Goal: Use online tool/utility: Utilize a website feature to perform a specific function

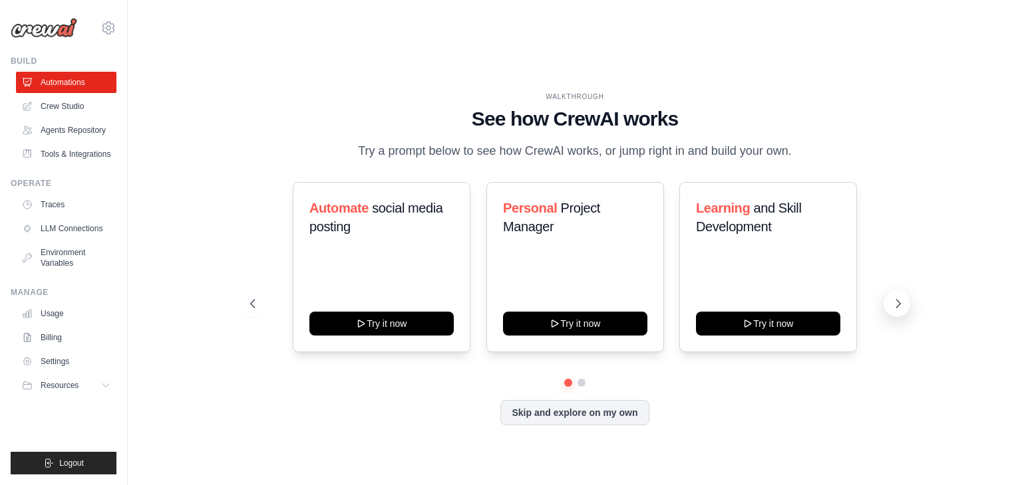
click at [895, 297] on icon at bounding box center [897, 303] width 13 height 13
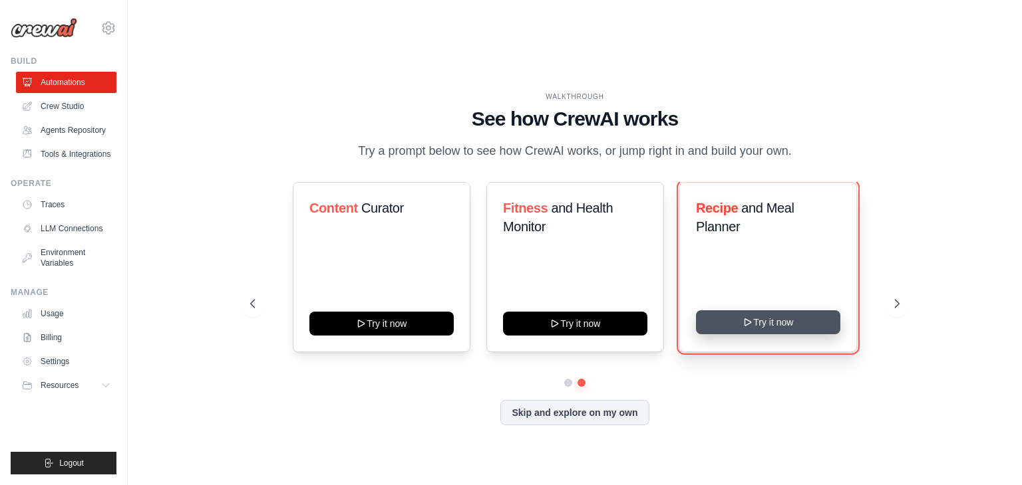
click at [743, 317] on icon at bounding box center [748, 322] width 11 height 11
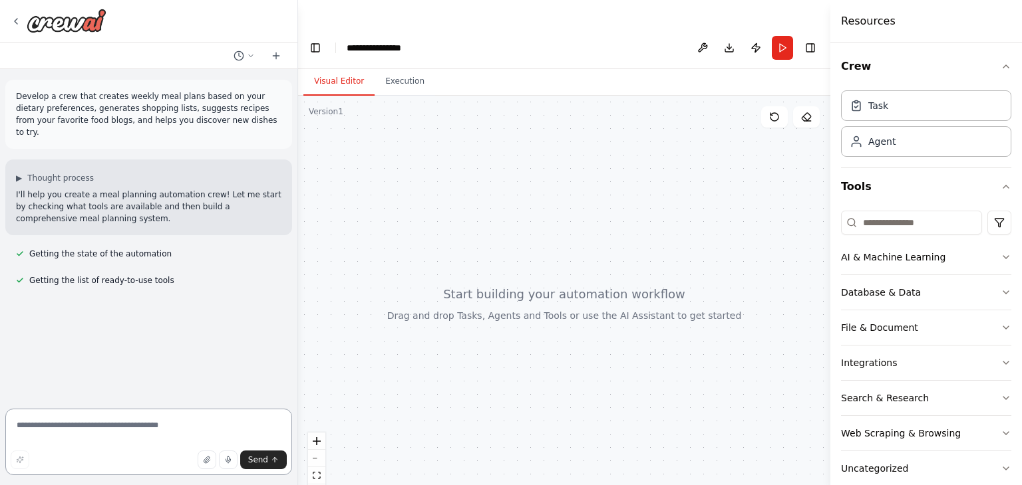
click at [219, 440] on textarea at bounding box center [148, 442] width 287 height 67
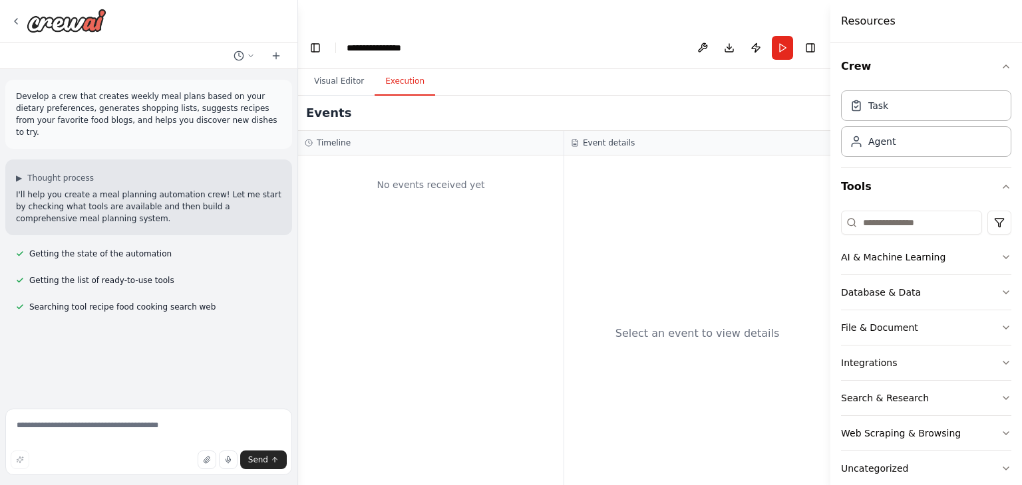
click at [402, 68] on button "Execution" at bounding box center [404, 82] width 61 height 28
click at [348, 68] on button "Visual Editor" at bounding box center [338, 82] width 71 height 28
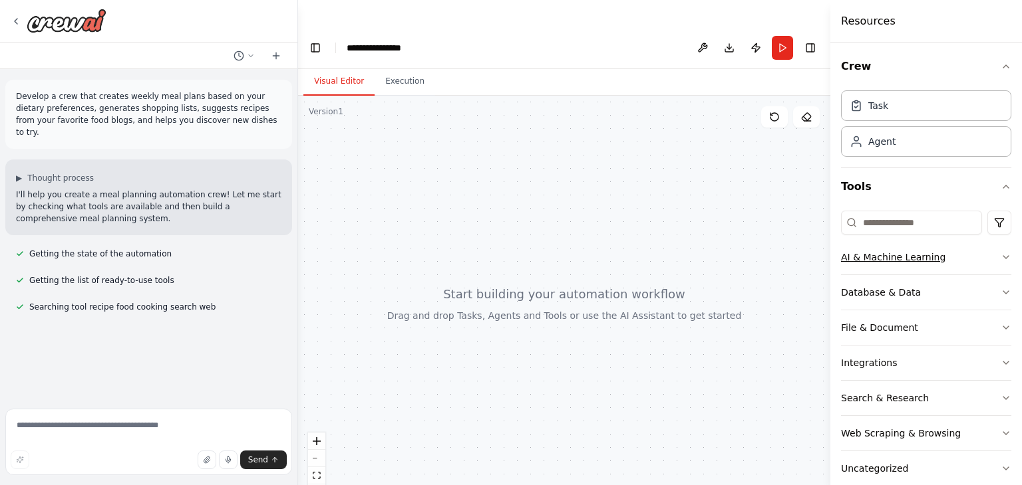
click at [973, 260] on button "AI & Machine Learning" at bounding box center [926, 257] width 170 height 35
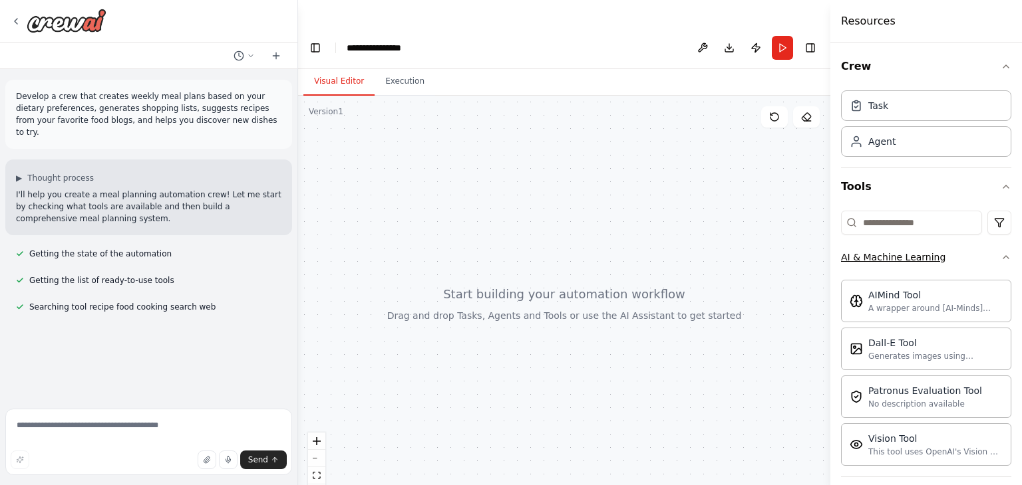
click at [973, 260] on button "AI & Machine Learning" at bounding box center [926, 257] width 170 height 35
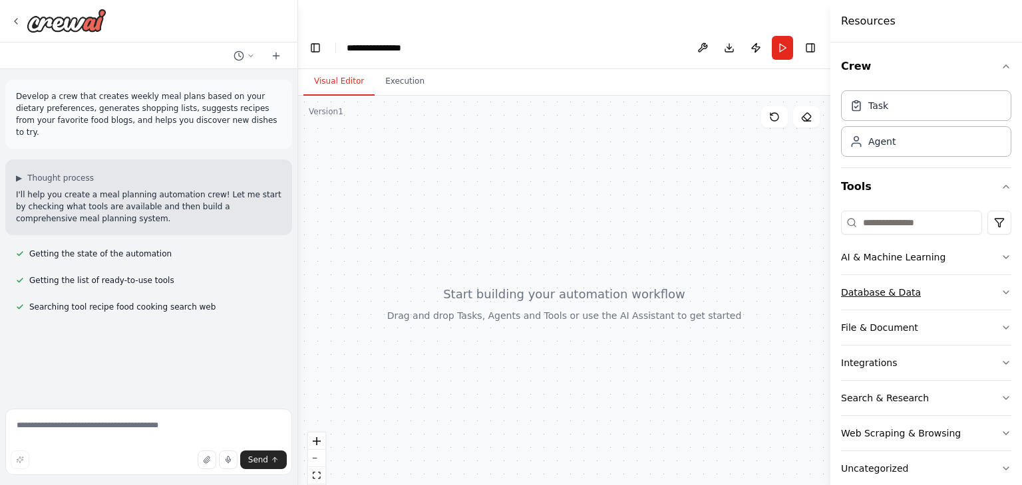
click at [972, 283] on button "Database & Data" at bounding box center [926, 292] width 170 height 35
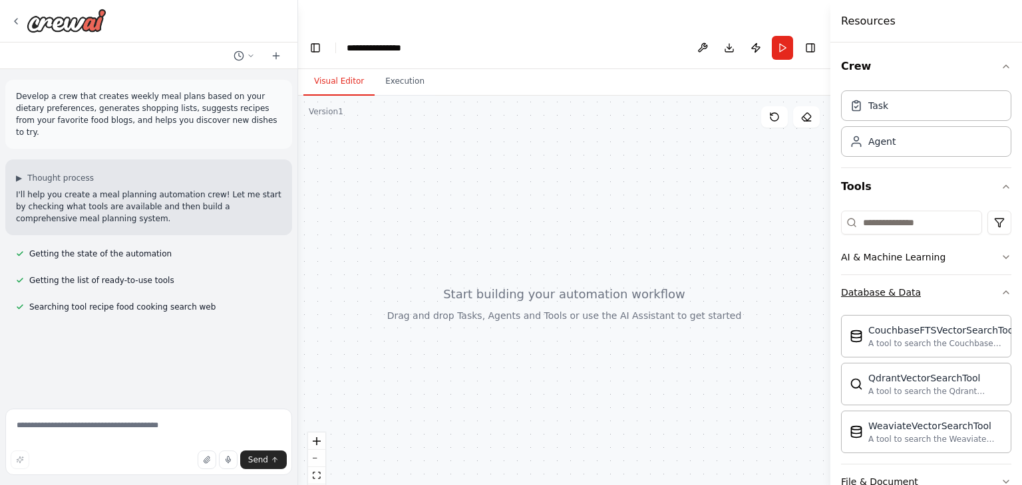
click at [972, 283] on button "Database & Data" at bounding box center [926, 292] width 170 height 35
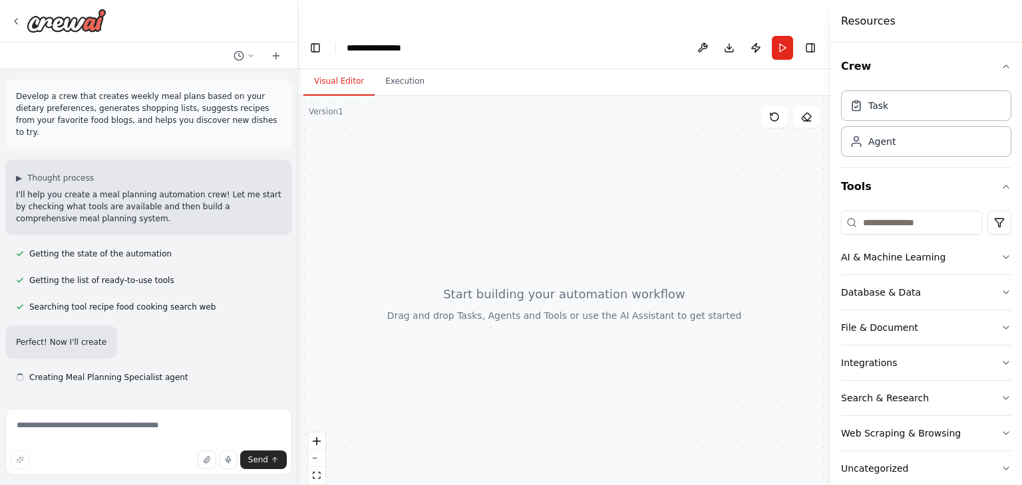
click at [1007, 354] on div "Crew Task Agent Tools AI & Machine Learning Database & Data File & Document Int…" at bounding box center [926, 264] width 192 height 443
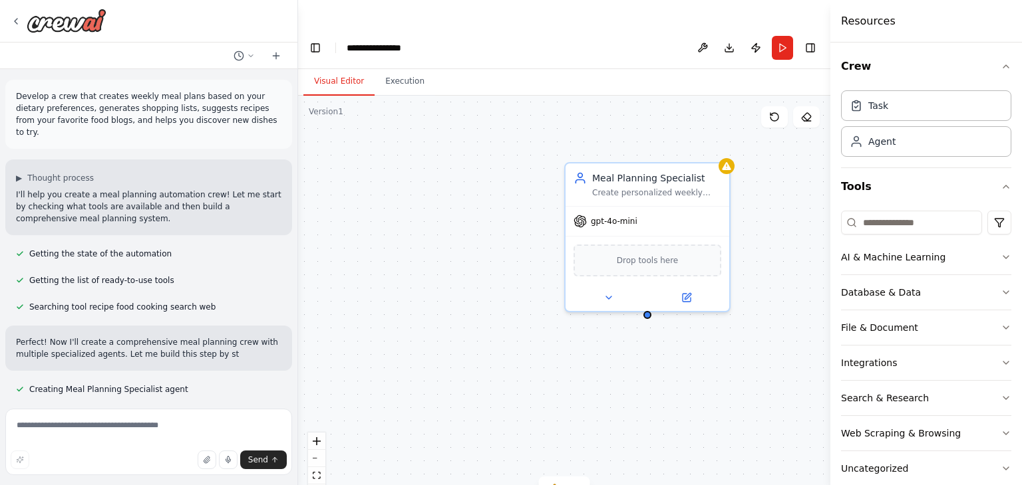
click at [1007, 354] on div "Crew Task Agent Tools AI & Machine Learning Database & Data File & Document Int…" at bounding box center [926, 264] width 192 height 443
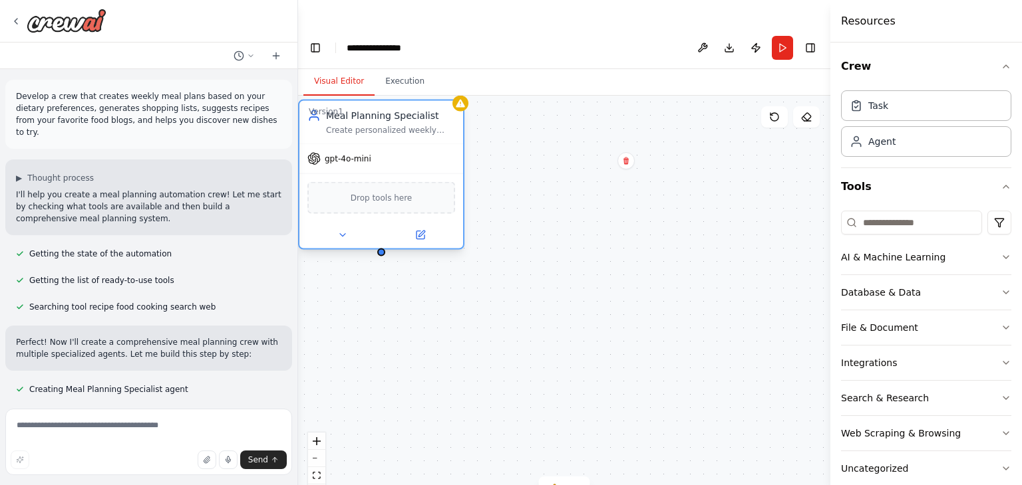
drag, startPoint x: 670, startPoint y: 172, endPoint x: 581, endPoint y: 178, distance: 88.7
click at [581, 178] on div "Meal Planning Specialist Create personalized weekly meal plans based on dietary…" at bounding box center [564, 304] width 532 height 416
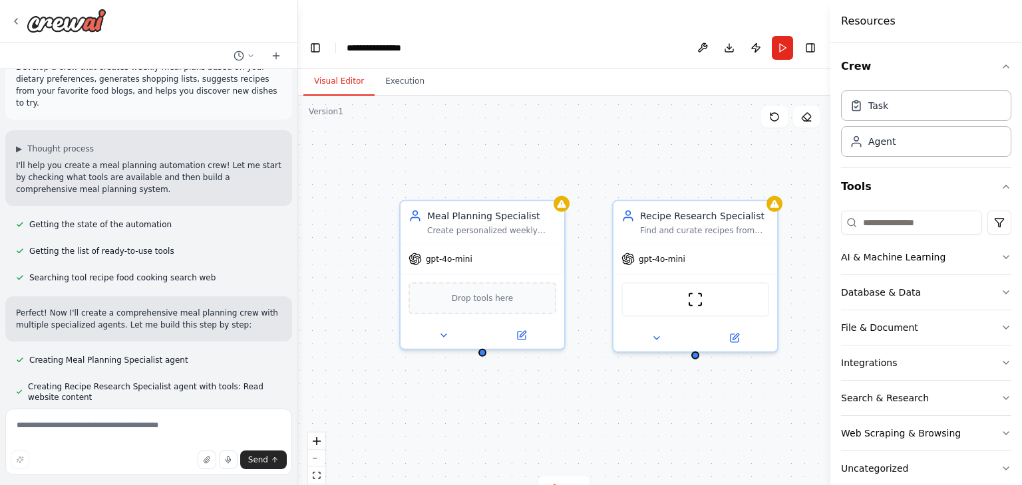
drag, startPoint x: 532, startPoint y: 331, endPoint x: 360, endPoint y: 344, distance: 172.1
click at [360, 344] on div "Meal Planning Specialist Create personalized weekly meal plans based on dietary…" at bounding box center [564, 326] width 532 height 416
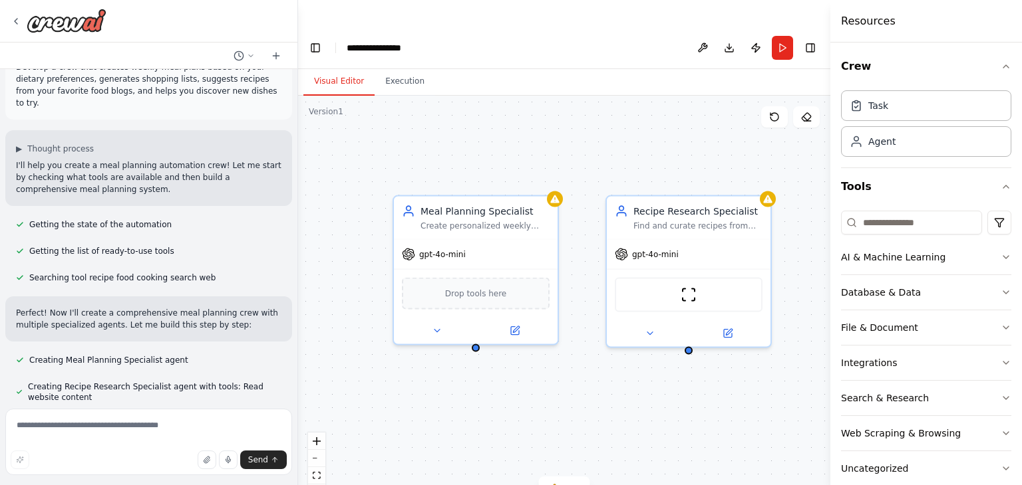
scroll to position [56, 0]
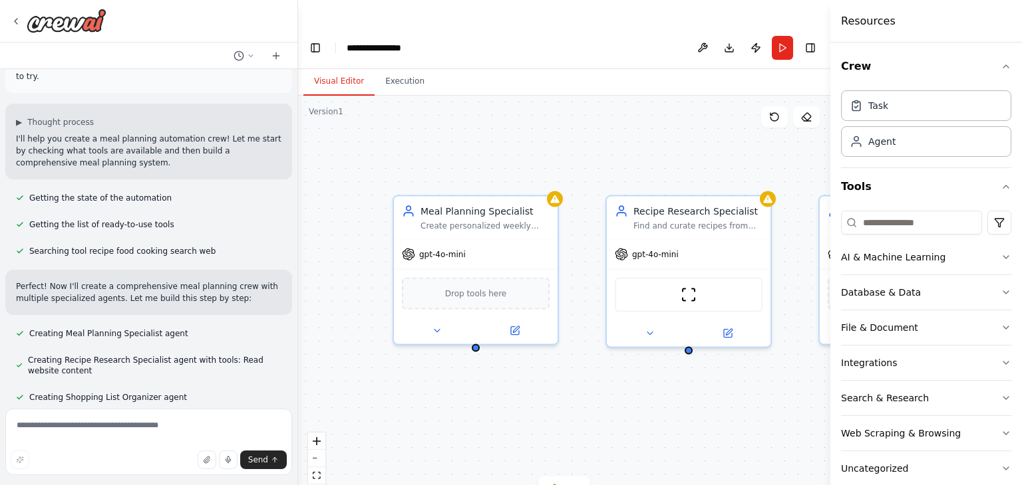
drag, startPoint x: 591, startPoint y: 424, endPoint x: 454, endPoint y: 416, distance: 137.2
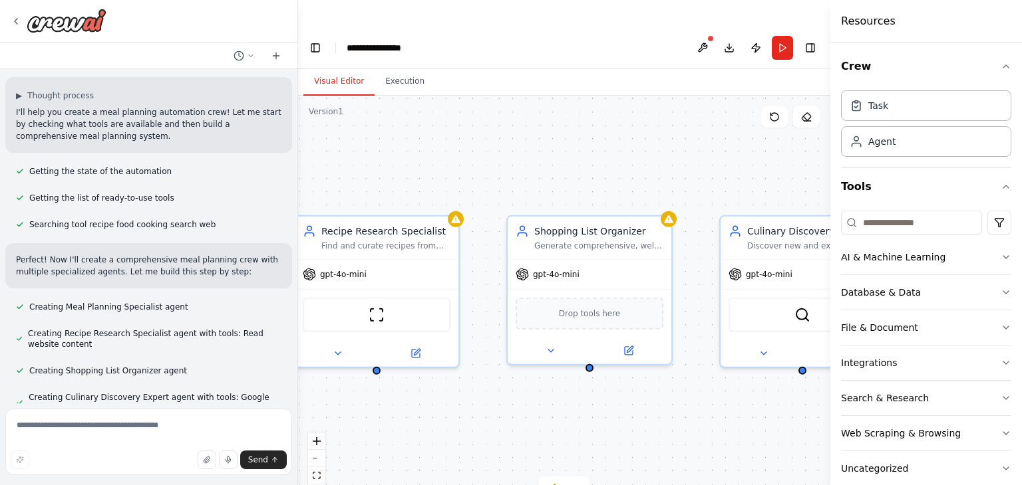
drag, startPoint x: 454, startPoint y: 416, endPoint x: 455, endPoint y: 385, distance: 30.6
click at [455, 385] on div "Meal Planning Specialist Create personalized weekly meal plans based on dietary…" at bounding box center [564, 334] width 532 height 416
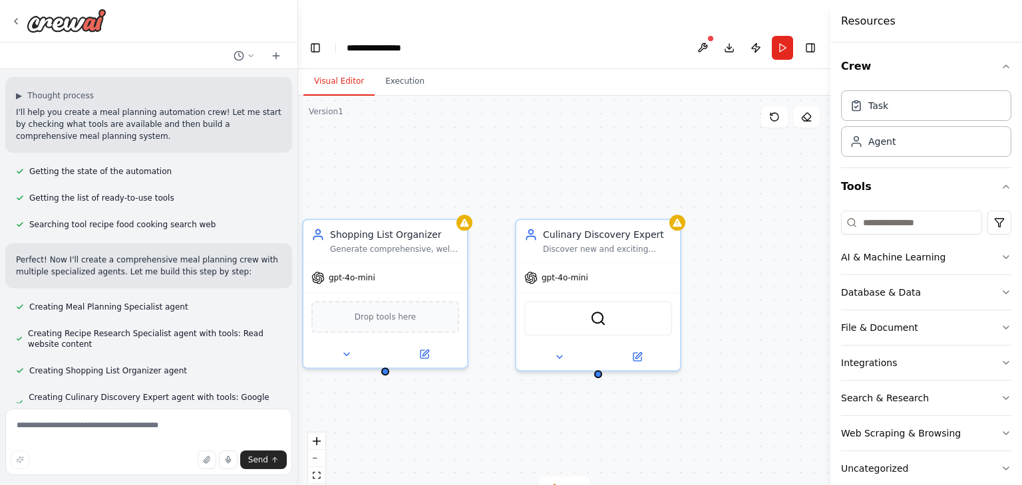
drag, startPoint x: 657, startPoint y: 382, endPoint x: 463, endPoint y: 383, distance: 194.2
click at [463, 383] on div "Meal Planning Specialist Create personalized weekly meal plans based on dietary…" at bounding box center [564, 335] width 532 height 416
click at [573, 270] on span "gpt-4o-mini" at bounding box center [564, 275] width 47 height 11
click at [497, 378] on div "Meal Planning Specialist Create personalized weekly meal plans based on dietary…" at bounding box center [564, 335] width 532 height 416
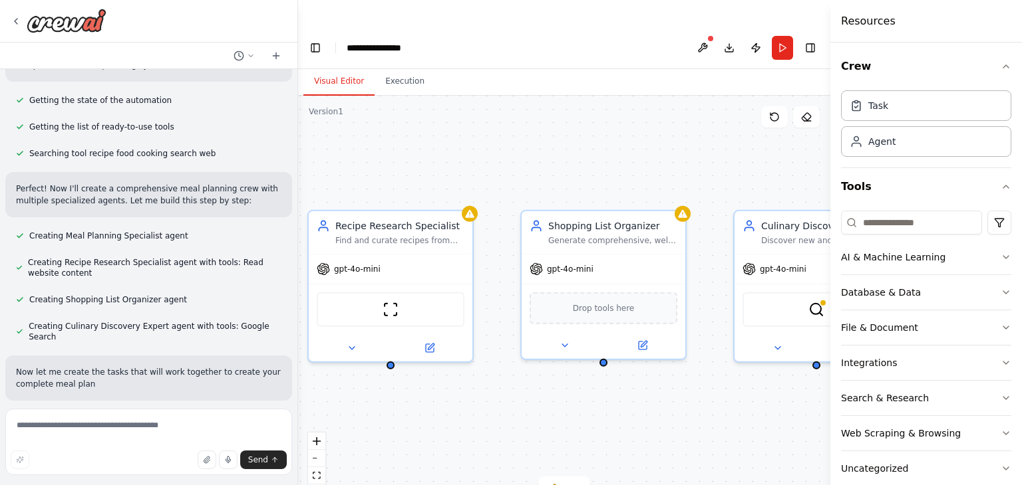
scroll to position [165, 0]
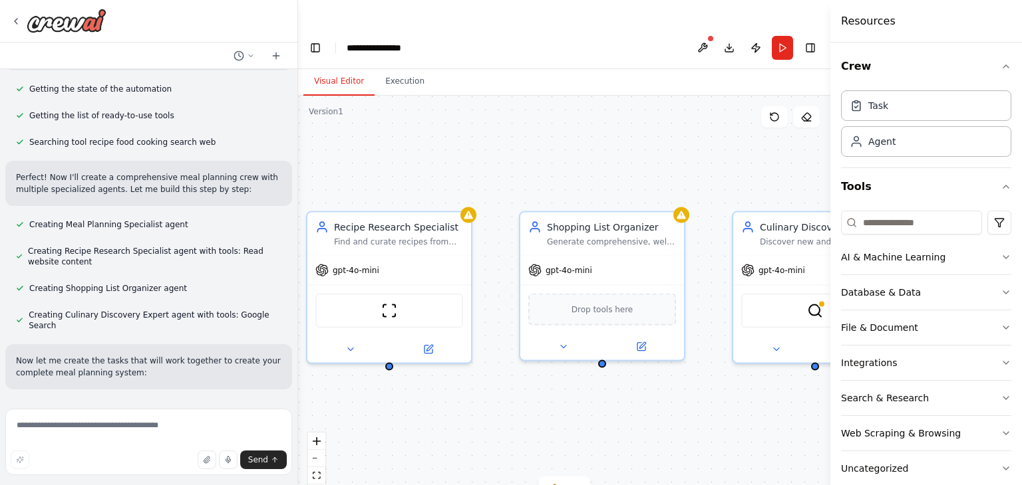
drag, startPoint x: 497, startPoint y: 378, endPoint x: 714, endPoint y: 374, distance: 216.8
click at [714, 374] on div ".deletable-edge-delete-btn { width: 20px; height: 20px; border: 0px solid #ffff…" at bounding box center [564, 332] width 532 height 416
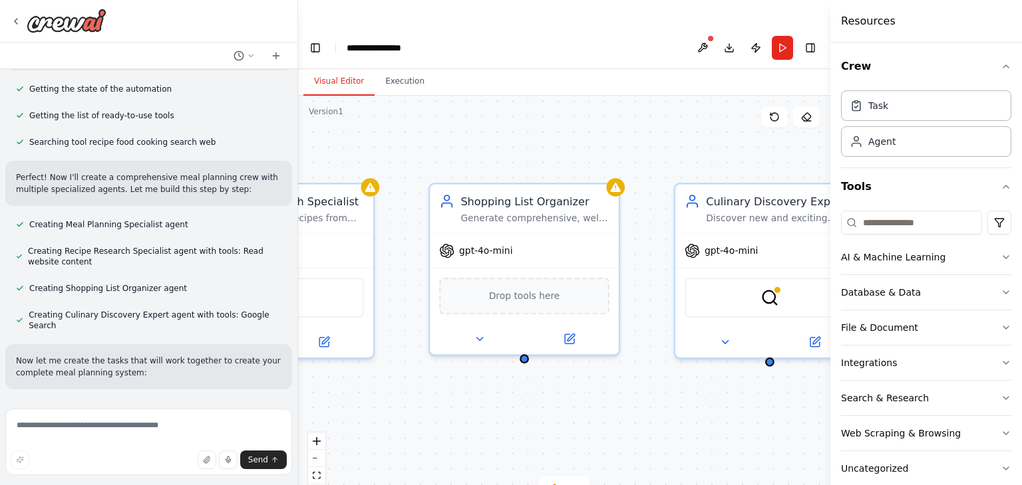
scroll to position [192, 0]
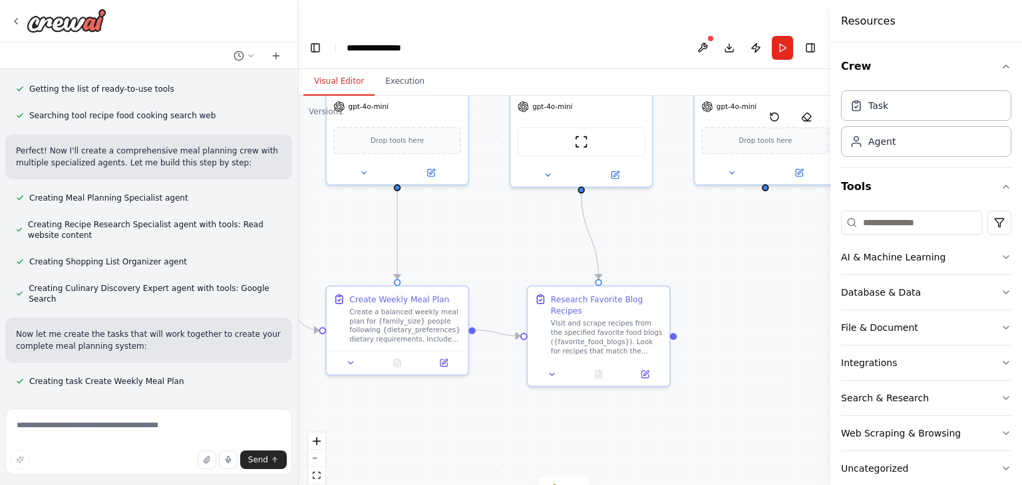
drag, startPoint x: 544, startPoint y: 419, endPoint x: 773, endPoint y: 321, distance: 249.1
click at [773, 321] on div ".deletable-edge-delete-btn { width: 20px; height: 20px; border: 0px solid #ffff…" at bounding box center [564, 233] width 532 height 416
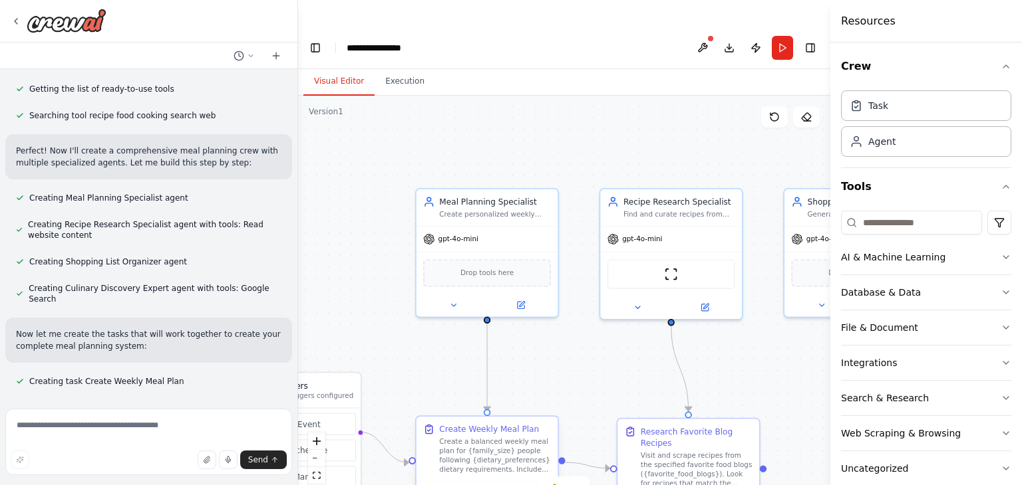
scroll to position [218, 0]
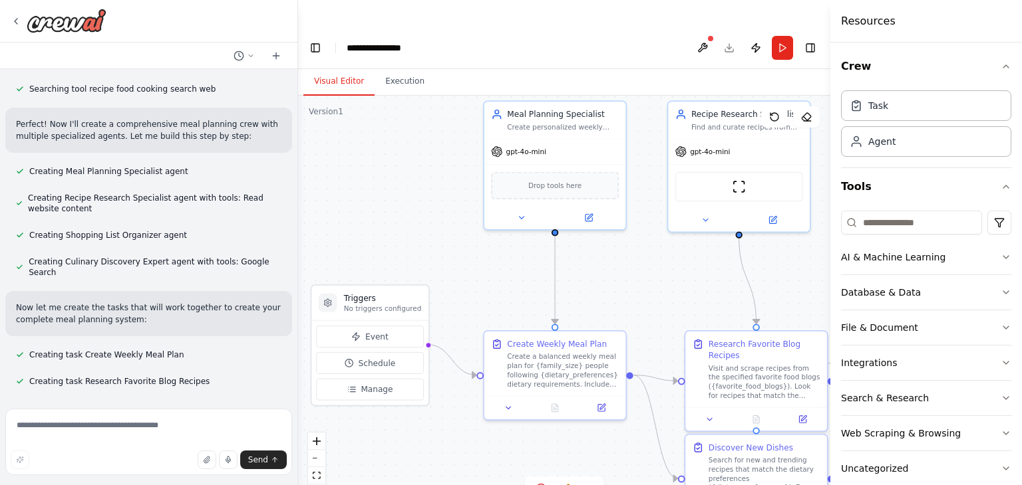
drag, startPoint x: 485, startPoint y: 408, endPoint x: 640, endPoint y: 431, distance: 156.7
click at [640, 431] on div ".deletable-edge-delete-btn { width: 20px; height: 20px; border: 0px solid #ffff…" at bounding box center [564, 255] width 532 height 416
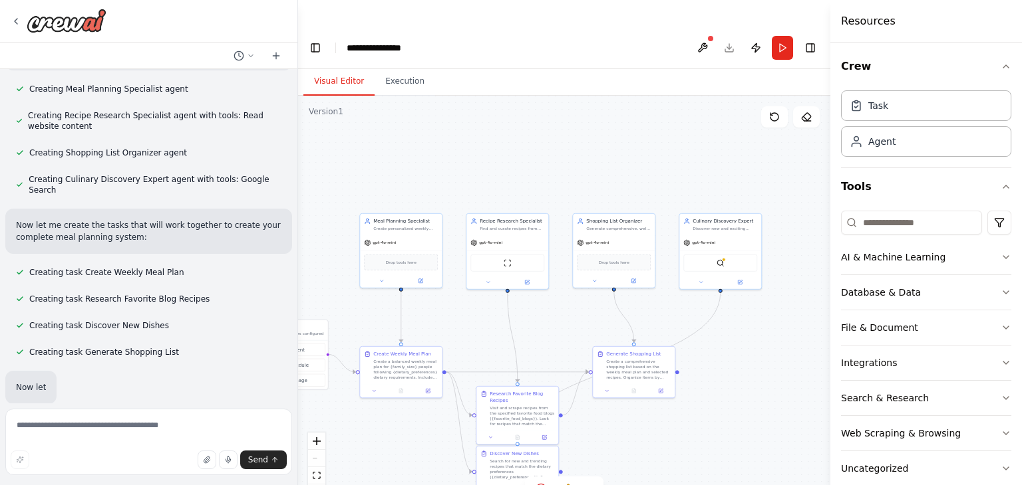
scroll to position [316, 0]
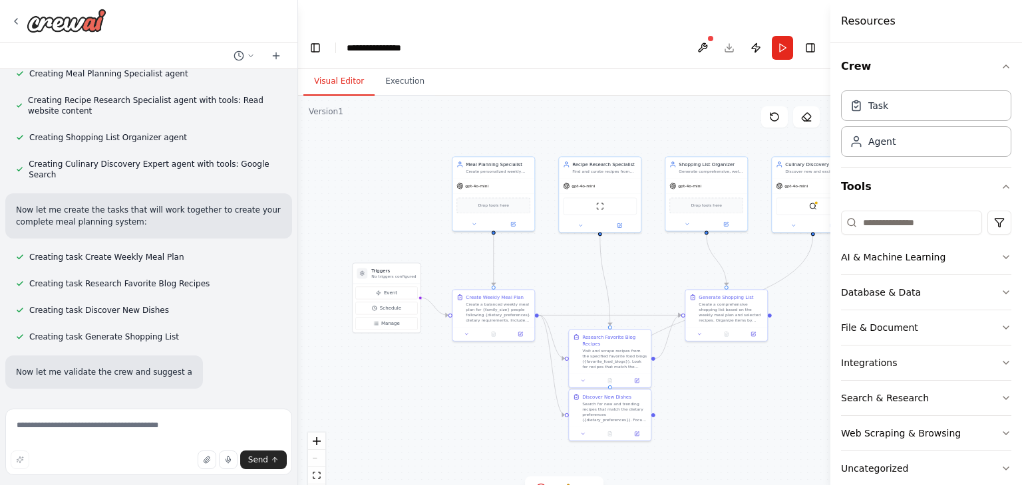
drag, startPoint x: 496, startPoint y: 366, endPoint x: 497, endPoint y: 384, distance: 17.3
click at [497, 384] on div ".deletable-edge-delete-btn { width: 20px; height: 20px; border: 0px solid #ffff…" at bounding box center [564, 276] width 532 height 416
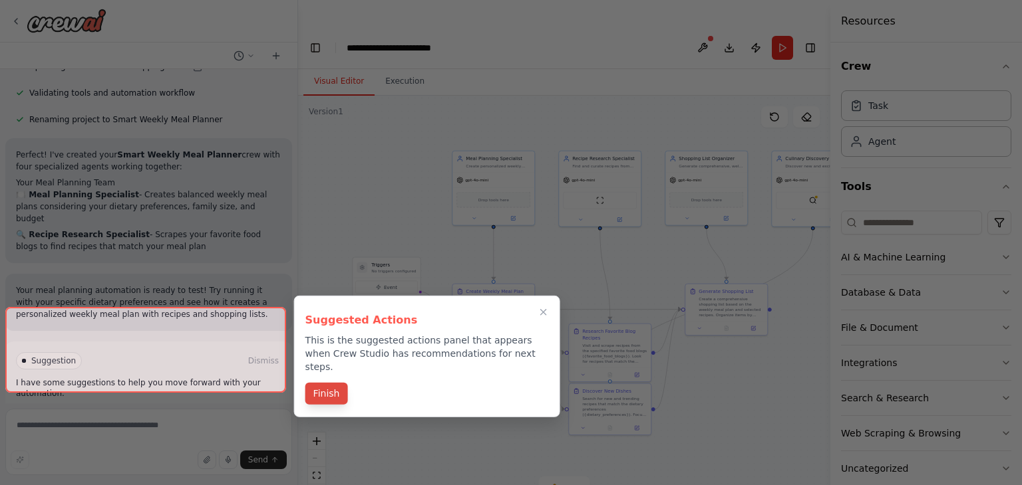
click at [335, 383] on button "Finish" at bounding box center [326, 394] width 43 height 22
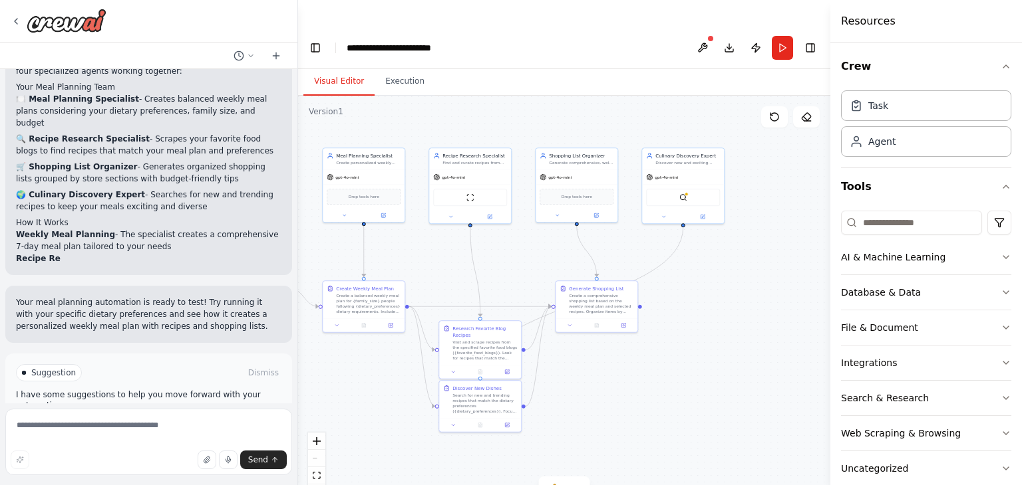
scroll to position [899, 0]
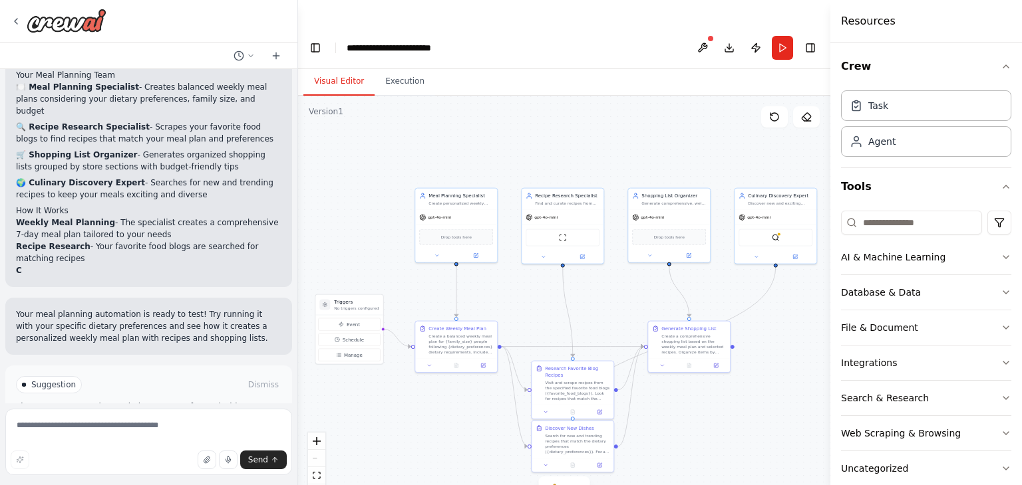
drag, startPoint x: 463, startPoint y: 376, endPoint x: 426, endPoint y: 394, distance: 41.6
click at [426, 394] on div ".deletable-edge-delete-btn { width: 20px; height: 20px; border: 0px solid #ffff…" at bounding box center [564, 292] width 532 height 416
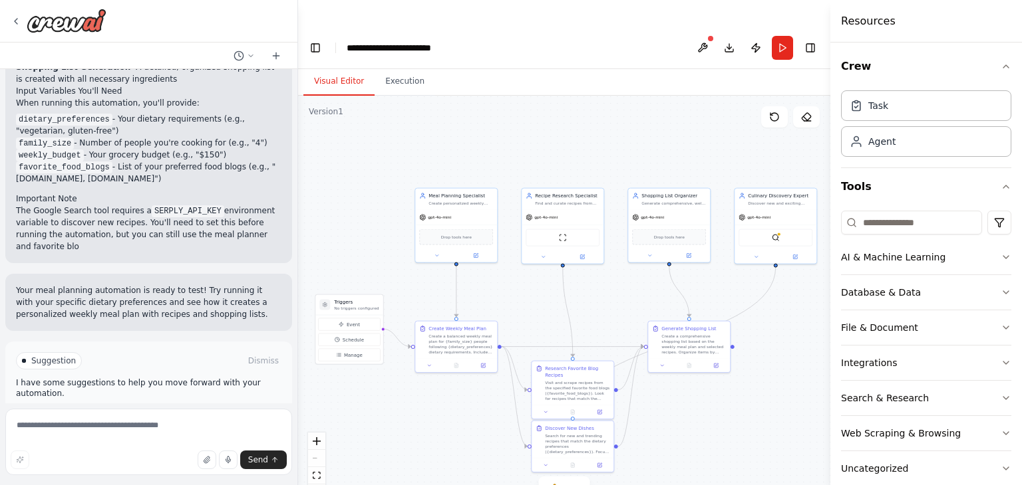
click at [205, 407] on button "Run Automation" at bounding box center [148, 417] width 265 height 21
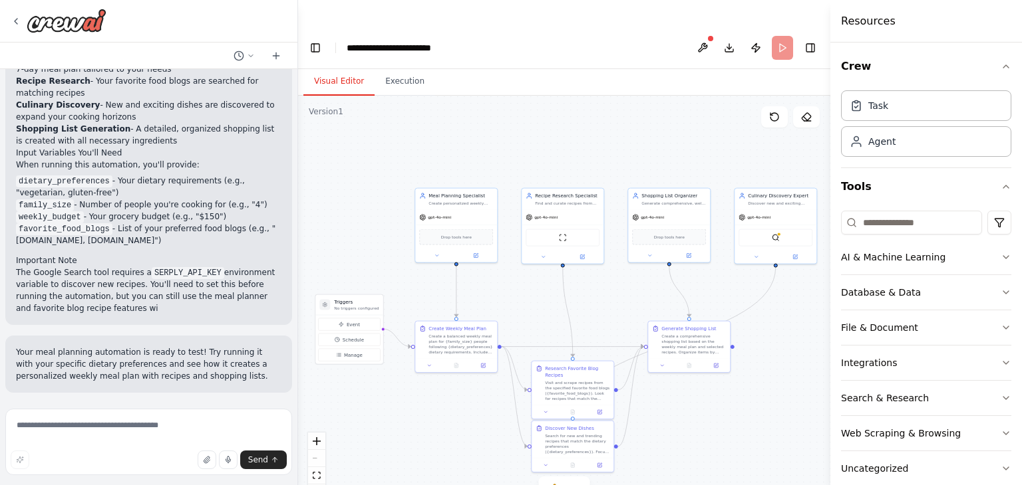
scroll to position [1030, 0]
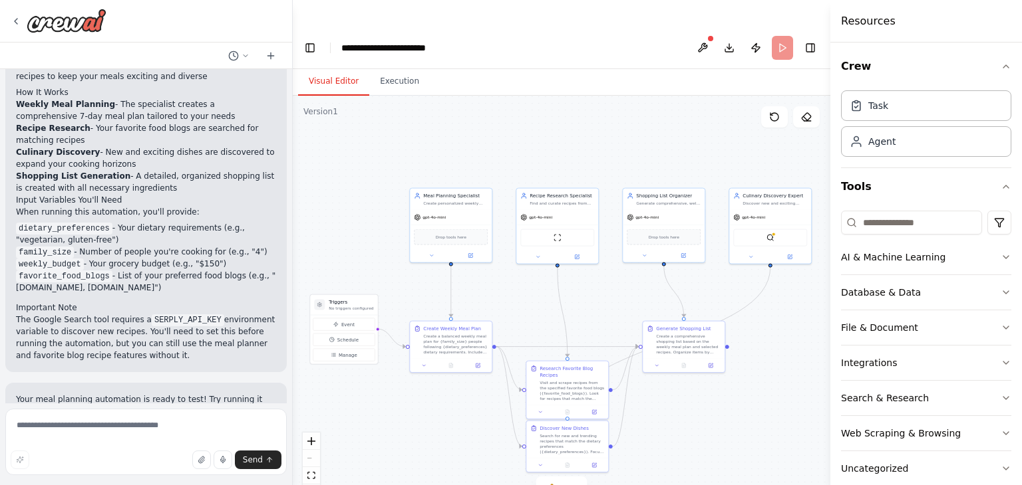
drag, startPoint x: 293, startPoint y: 339, endPoint x: 293, endPoint y: 356, distance: 18.0
click at [293, 356] on div "Develop a crew that creates weekly meal plans based on your dietary preferences…" at bounding box center [511, 269] width 1022 height 485
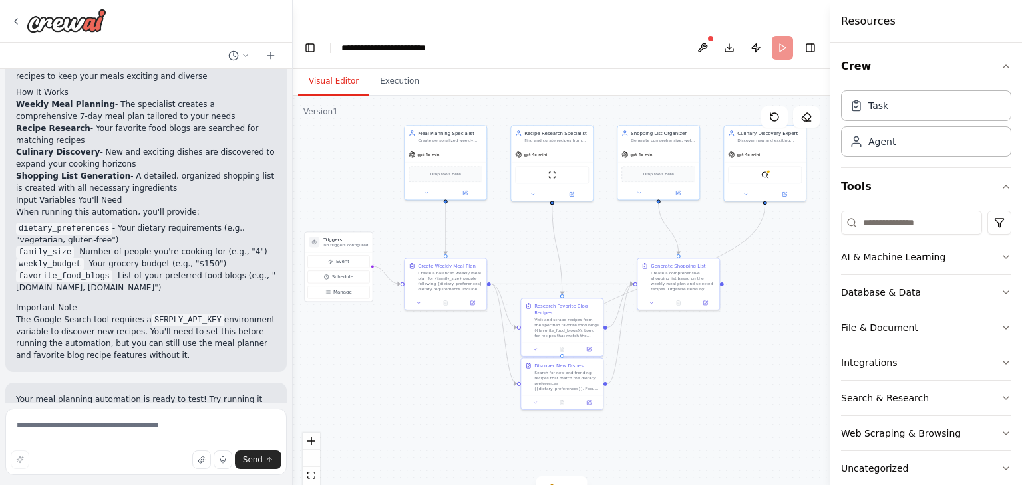
drag, startPoint x: 293, startPoint y: 356, endPoint x: 291, endPoint y: 327, distance: 29.3
click at [291, 327] on div "Develop a crew that creates weekly meal plans based on your dietary preferences…" at bounding box center [511, 269] width 1022 height 485
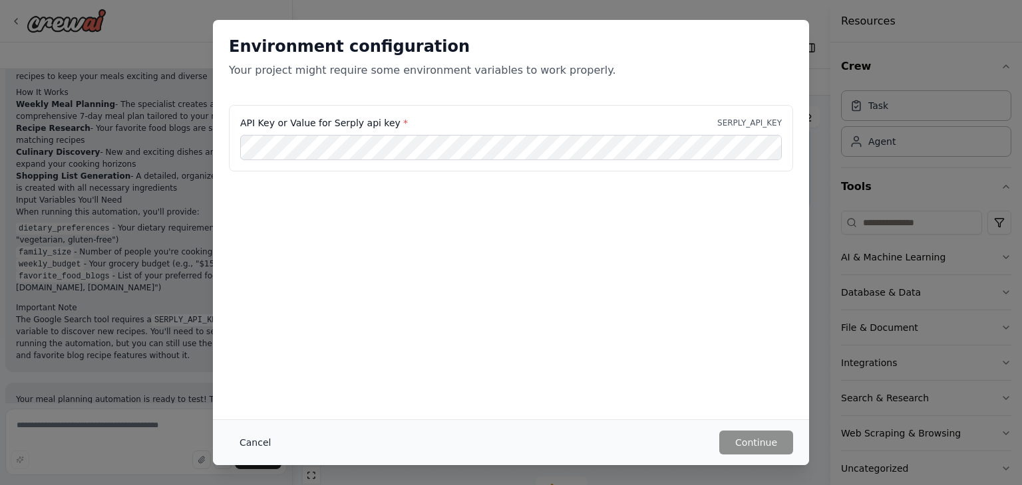
click at [249, 442] on button "Cancel" at bounding box center [255, 443] width 53 height 24
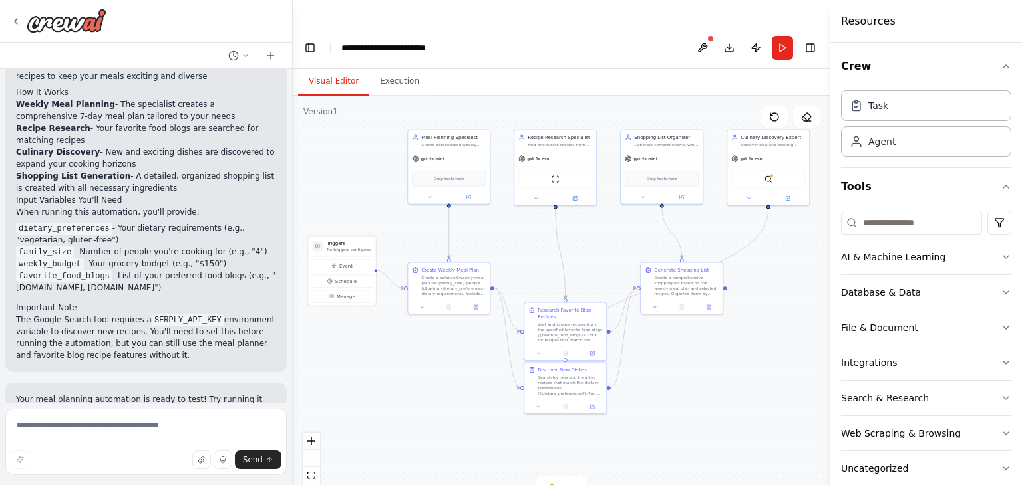
scroll to position [1040, 0]
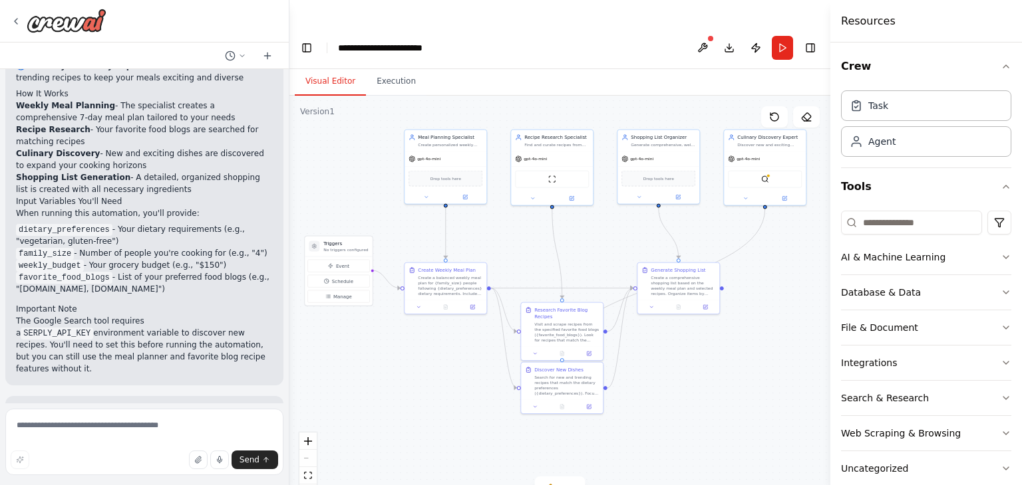
drag, startPoint x: 288, startPoint y: 339, endPoint x: 289, endPoint y: 373, distance: 33.9
click at [289, 373] on div "Develop a crew that creates weekly meal plans based on your dietary preferences…" at bounding box center [511, 269] width 1022 height 485
drag, startPoint x: 130, startPoint y: 305, endPoint x: 16, endPoint y: 259, distance: 123.5
click at [16, 259] on div "Perfect! I've created your Smart Weekly Meal Planner crew with four specialized…" at bounding box center [144, 143] width 257 height 463
copy div "Important Note The Google Search tool requires a SERPLY_API_KEY environment var…"
